Goal: Transaction & Acquisition: Download file/media

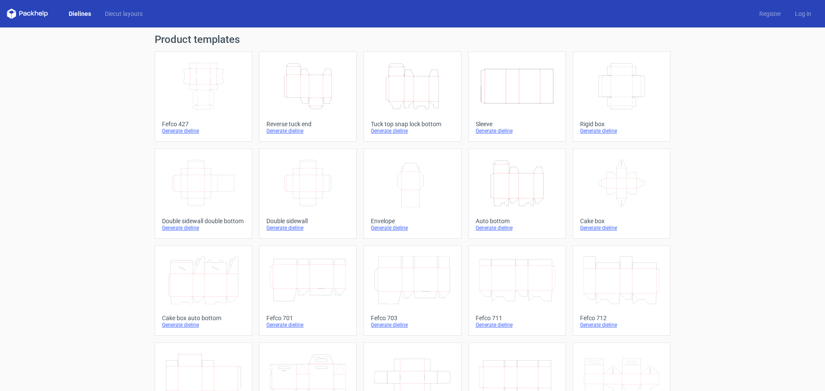
click at [326, 80] on icon "Height Depth Width" at bounding box center [308, 86] width 76 height 48
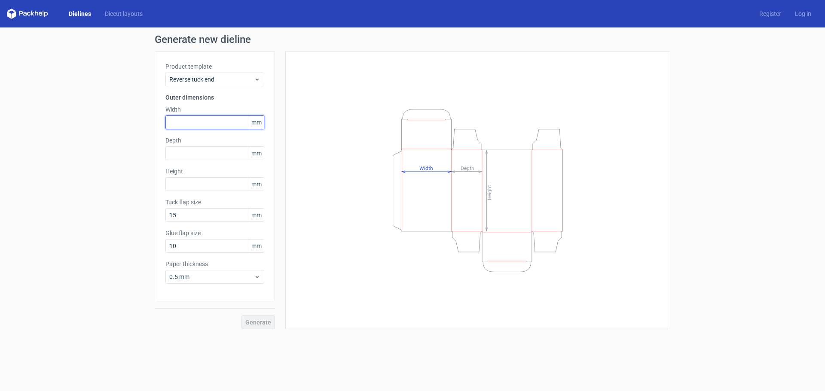
click at [201, 125] on input "text" at bounding box center [214, 123] width 99 height 14
type input "52"
type input "100"
type input "45"
type input "15"
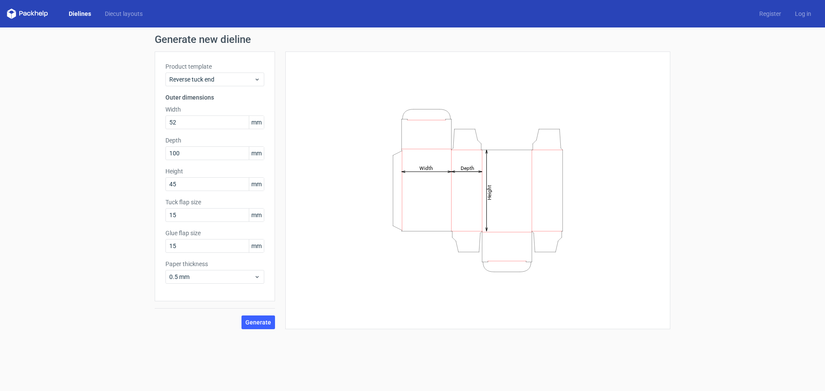
click at [187, 285] on div "Product template Reverse tuck end Outer dimensions Width 52 mm Depth 100 mm Hei…" at bounding box center [215, 177] width 120 height 250
click at [187, 278] on span "0.5 mm" at bounding box center [211, 277] width 85 height 9
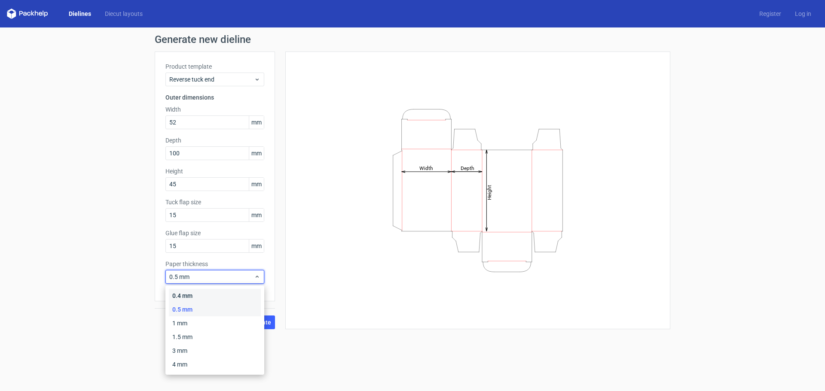
click at [188, 293] on div "0.4 mm" at bounding box center [215, 296] width 92 height 14
click at [185, 279] on span "0.4 mm" at bounding box center [211, 277] width 85 height 9
click at [189, 295] on div "0.4 mm" at bounding box center [215, 296] width 92 height 14
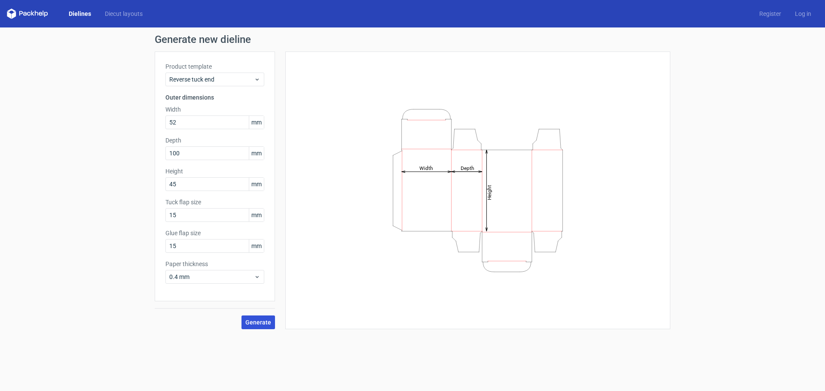
click at [262, 325] on span "Generate" at bounding box center [258, 323] width 26 height 6
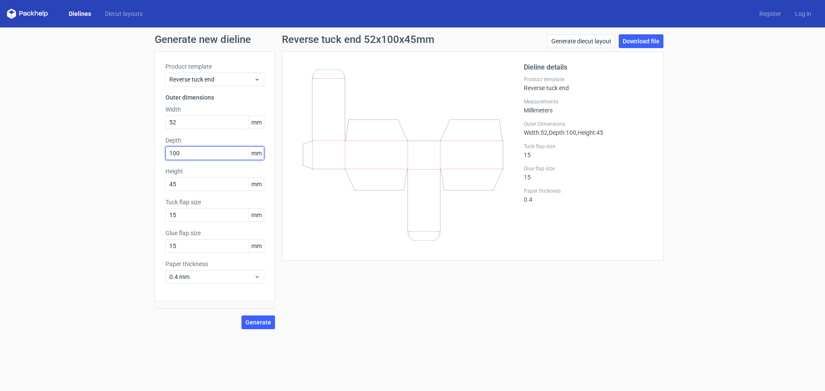
drag, startPoint x: 168, startPoint y: 156, endPoint x: 150, endPoint y: 158, distance: 17.7
click at [153, 159] on div "Generate new dieline Product template Reverse tuck end Outer dimensions Width 5…" at bounding box center [412, 181] width 825 height 309
type input "45"
type input "100"
click at [257, 320] on span "Generate" at bounding box center [258, 323] width 26 height 6
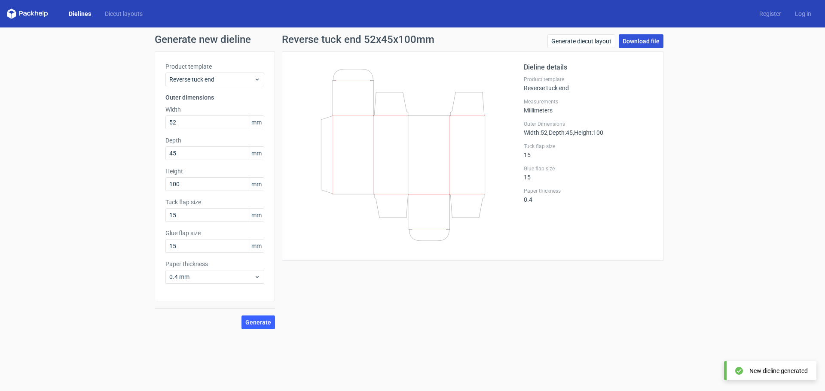
click at [650, 39] on link "Download file" at bounding box center [641, 41] width 45 height 14
